Goal: Information Seeking & Learning: Check status

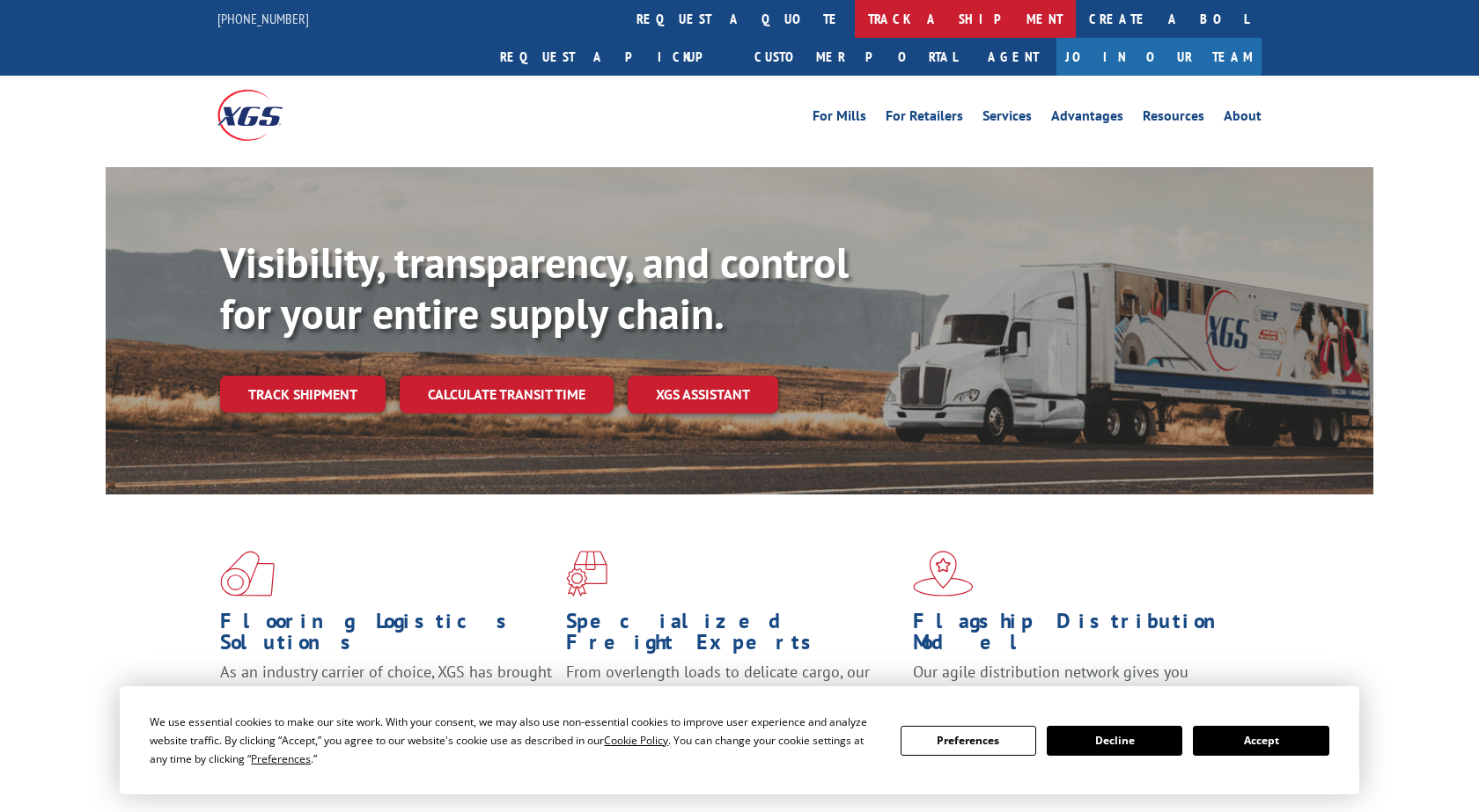
click at [855, 20] on link "track a shipment" at bounding box center [965, 19] width 221 height 38
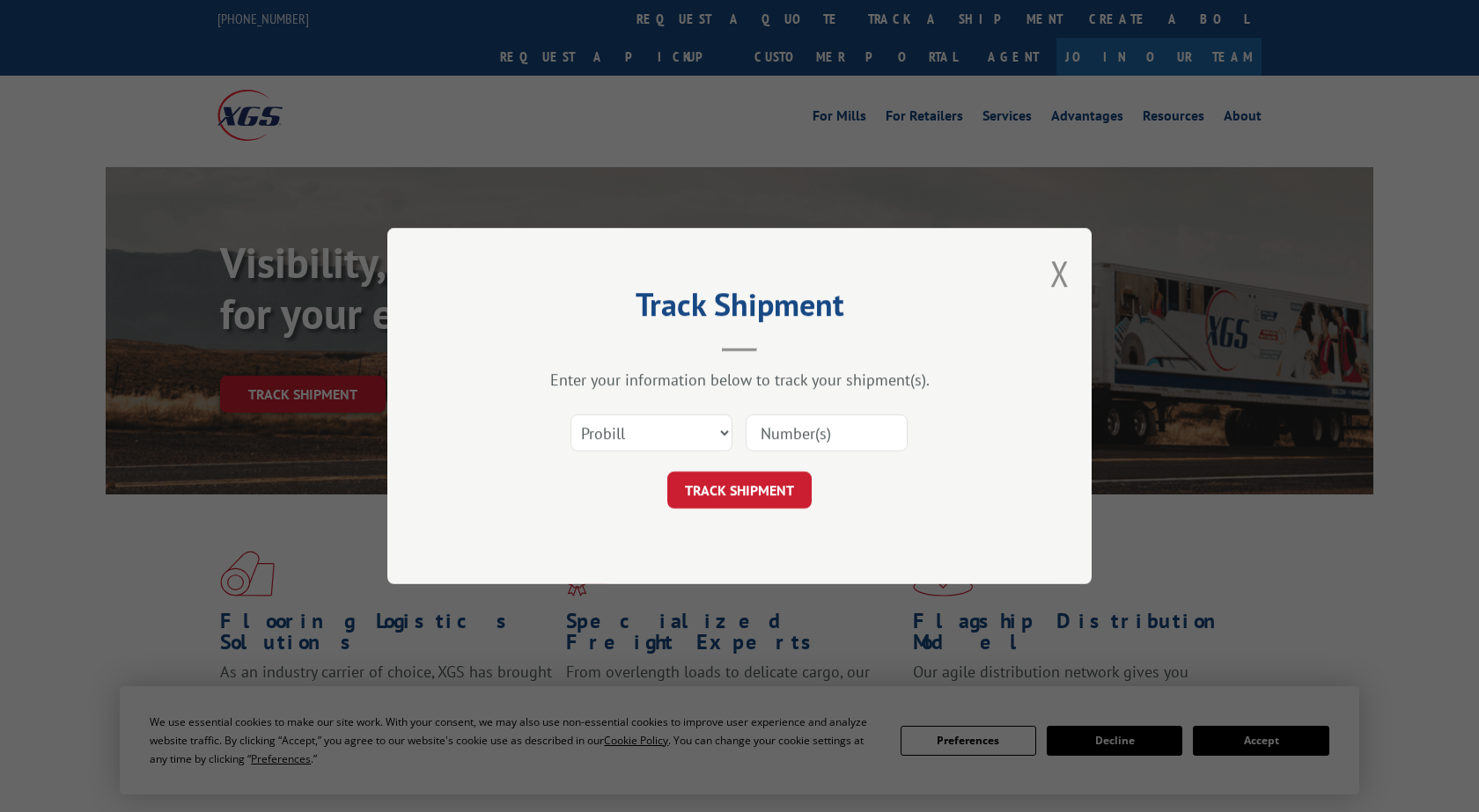
click at [801, 434] on input at bounding box center [826, 433] width 162 height 37
paste input "2875095"
type input "2875095"
click at [766, 503] on button "TRACK SHIPMENT" at bounding box center [739, 490] width 145 height 37
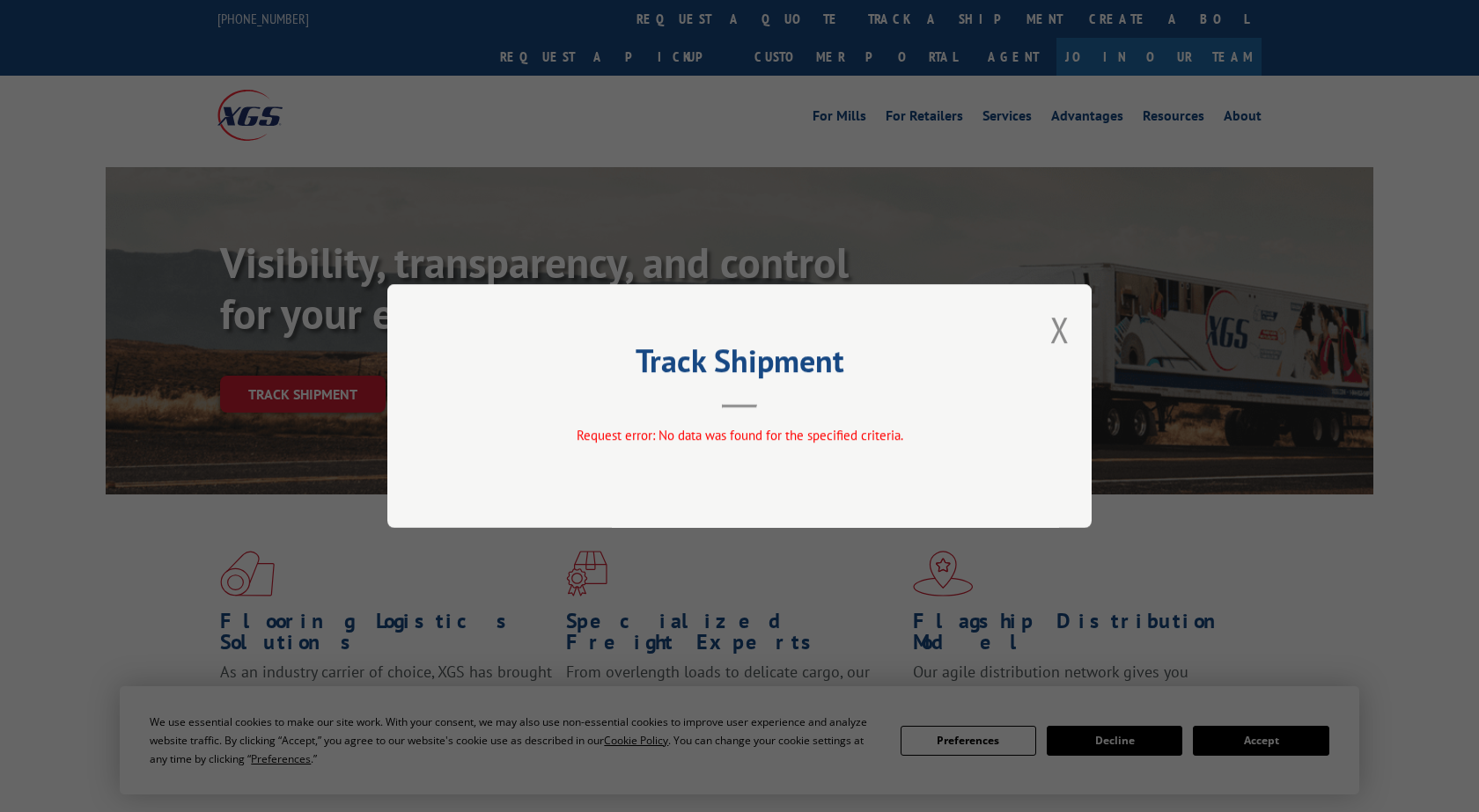
click at [827, 432] on span "Request error: No data was found for the specified criteria." at bounding box center [740, 434] width 326 height 17
click at [1064, 330] on button "Close modal" at bounding box center [1060, 329] width 20 height 47
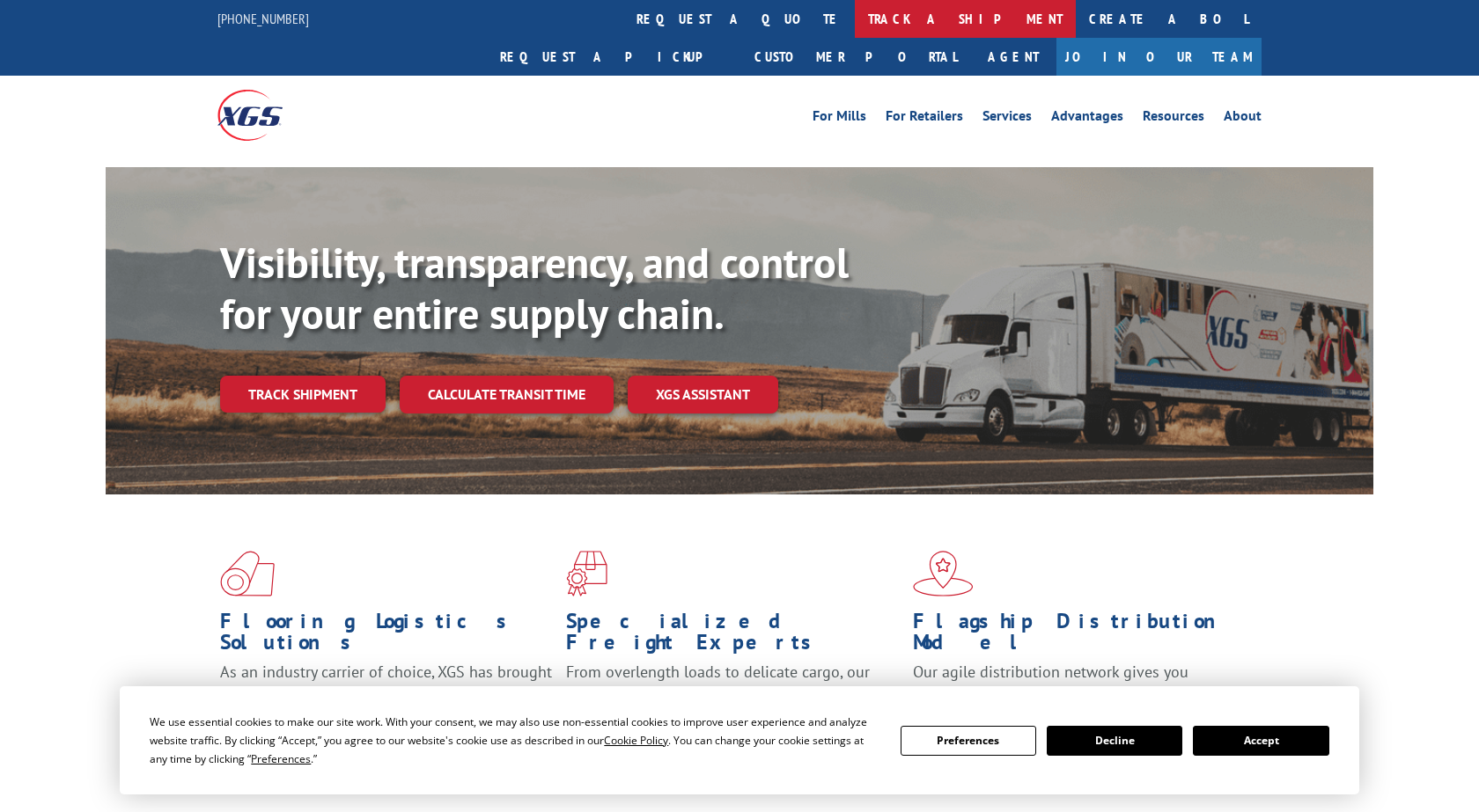
click at [855, 19] on link "track a shipment" at bounding box center [965, 19] width 221 height 38
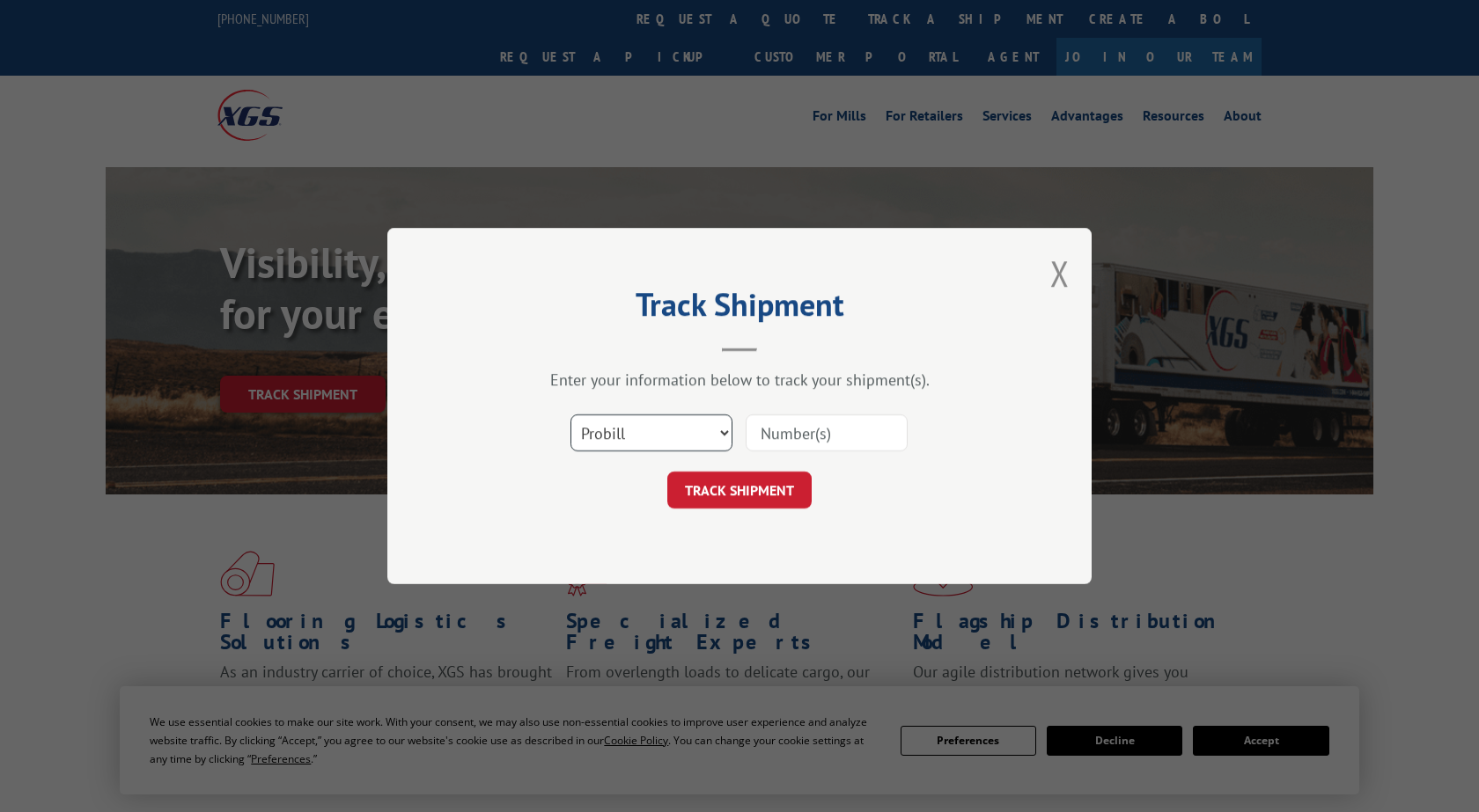
click at [570, 415] on select "Select category... Probill BOL PO" at bounding box center [651, 433] width 162 height 37
select select "bol"
click option "BOL" at bounding box center [0, 0] width 0 height 0
click at [784, 441] on input at bounding box center [826, 433] width 162 height 37
paste input "2875095"
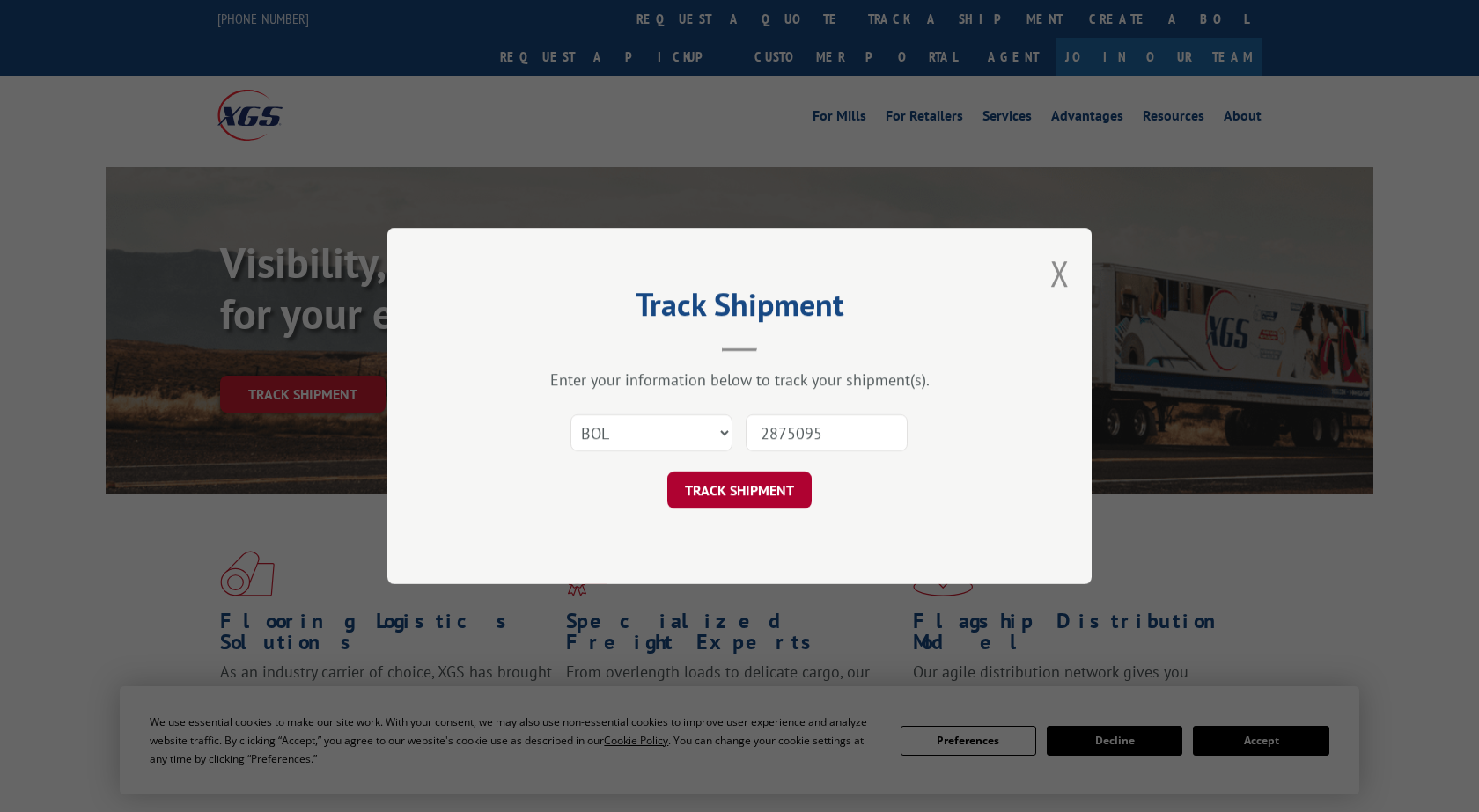
type input "2875095"
click at [762, 506] on button "TRACK SHIPMENT" at bounding box center [739, 490] width 145 height 37
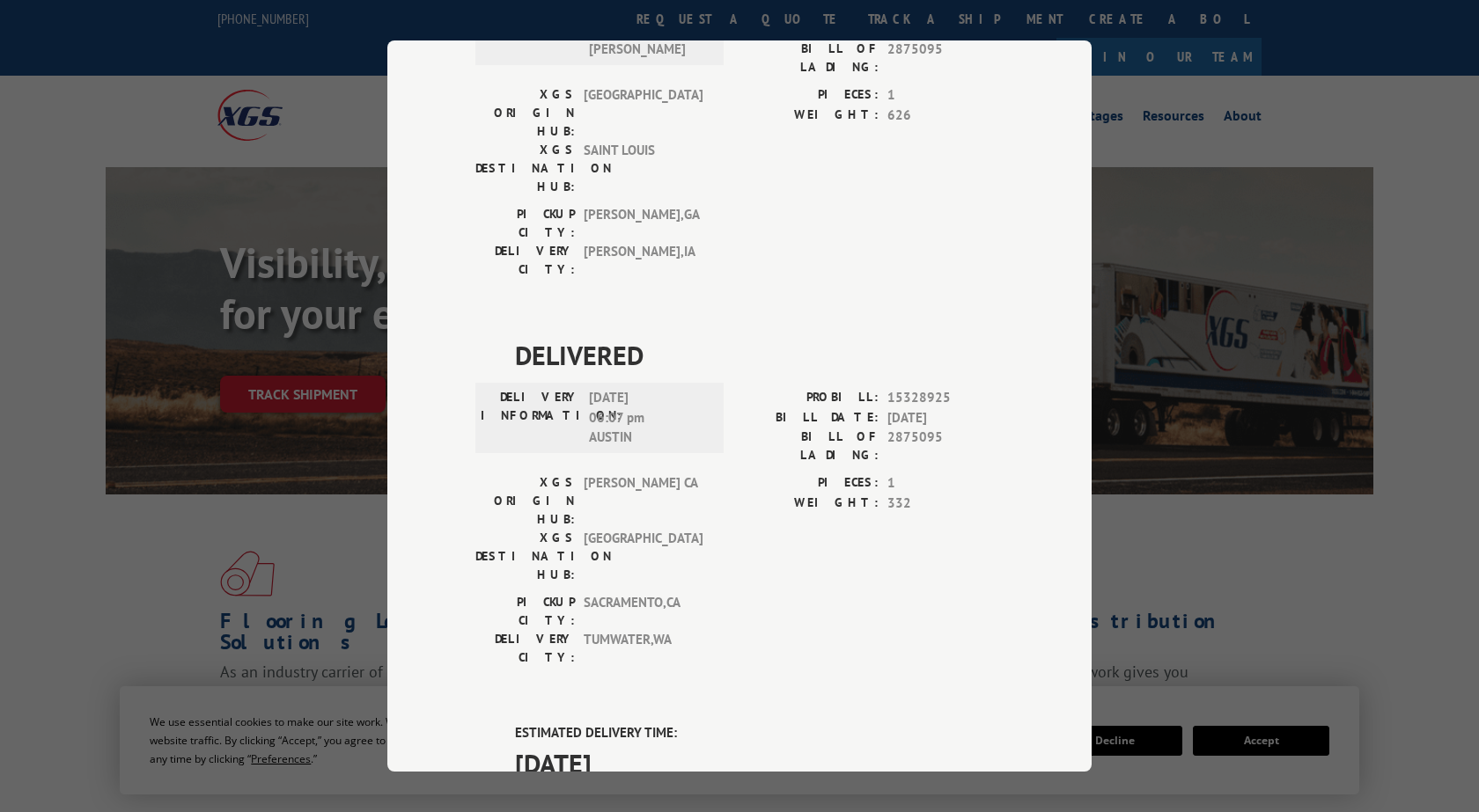
scroll to position [135, 0]
